Goal: Navigation & Orientation: Find specific page/section

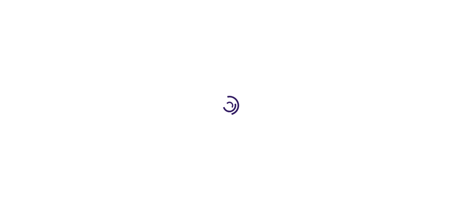
type input "0"
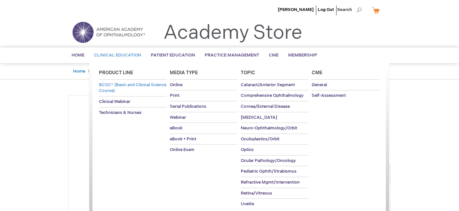
click at [112, 86] on span "BCSC® (Basic and Clinical Science Course)" at bounding box center [132, 87] width 67 height 11
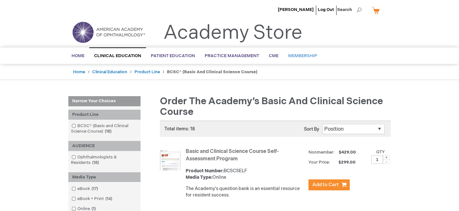
click at [291, 57] on span "Membership" at bounding box center [302, 55] width 29 height 5
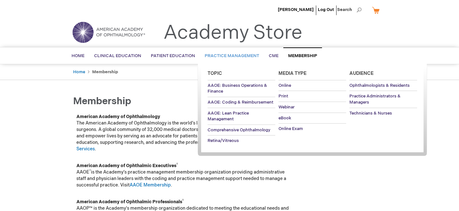
click at [239, 54] on span "Practice Management" at bounding box center [232, 55] width 54 height 5
